Goal: Find contact information: Find contact information

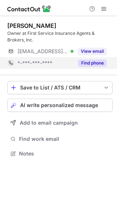
scroll to position [148, 117]
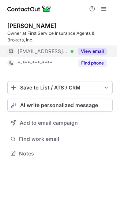
click at [97, 48] on button "View email" at bounding box center [92, 51] width 29 height 7
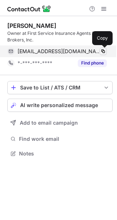
click at [103, 51] on span at bounding box center [103, 51] width 6 height 6
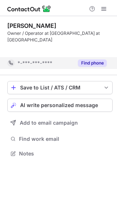
scroll to position [137, 117]
